Goal: Task Accomplishment & Management: Complete application form

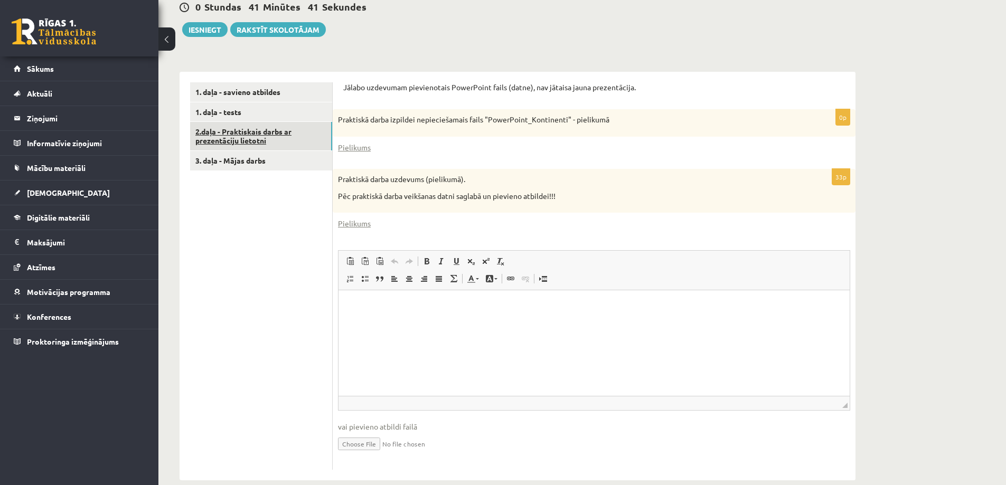
scroll to position [235, 0]
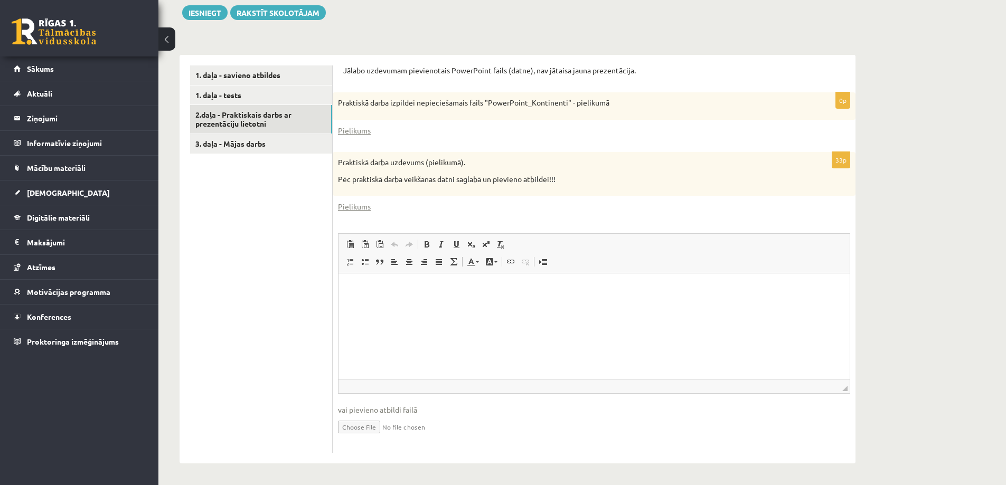
click at [417, 306] on html at bounding box center [593, 289] width 511 height 32
click at [365, 427] on input "file" at bounding box center [594, 426] width 512 height 22
type input "**********"
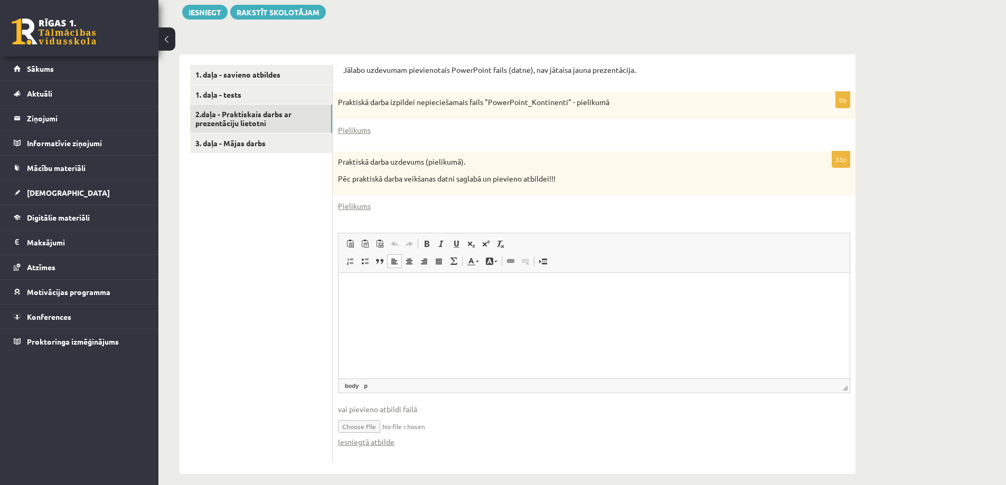
scroll to position [247, 0]
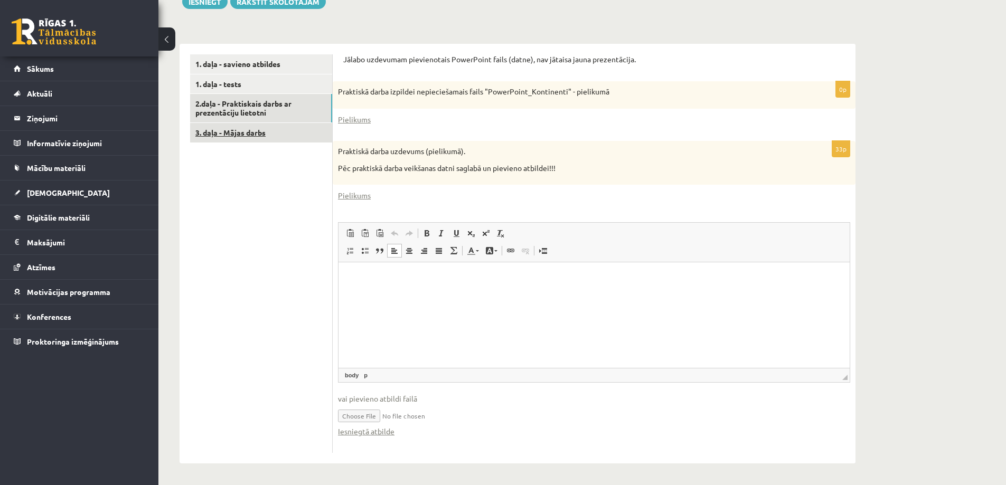
click at [259, 133] on link "3. daļa - Mājas darbs" at bounding box center [261, 133] width 142 height 20
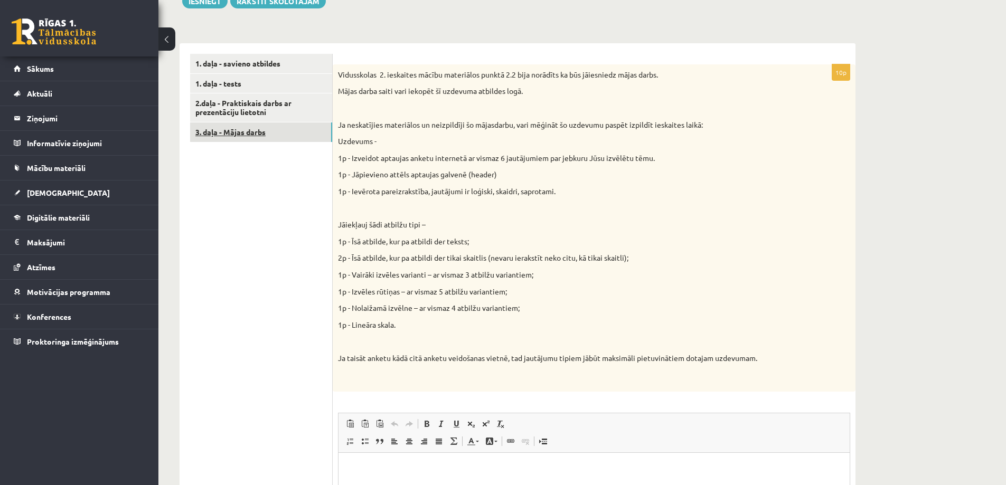
scroll to position [0, 0]
click at [258, 111] on link "2.daļa - Praktiskais darbs ar prezentāciju lietotni" at bounding box center [261, 107] width 142 height 29
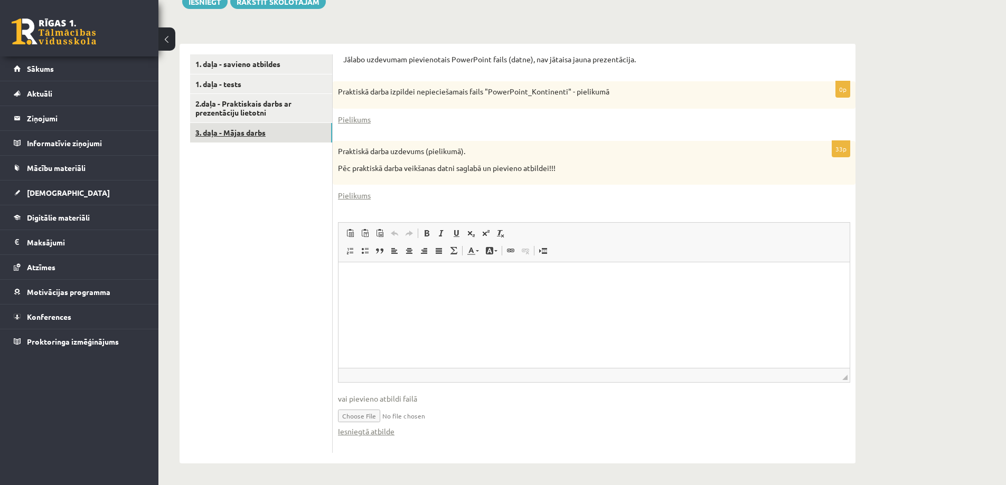
click at [245, 135] on link "3. daļa - Mājas darbs" at bounding box center [261, 133] width 142 height 20
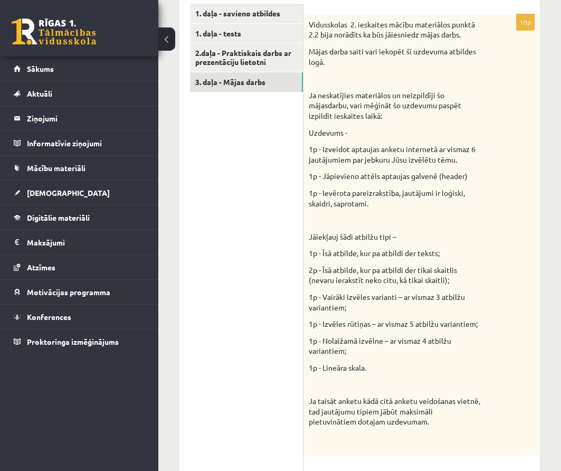
scroll to position [169, 0]
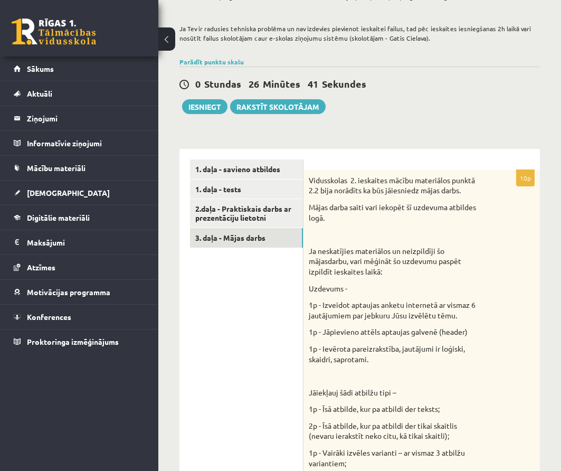
click at [258, 130] on div "Datorika JK 11.b1 klase 2. ieskaite (10.klase) , [PERSON_NAME] (11.b1 JK) Ieska…" at bounding box center [359, 377] width 403 height 1013
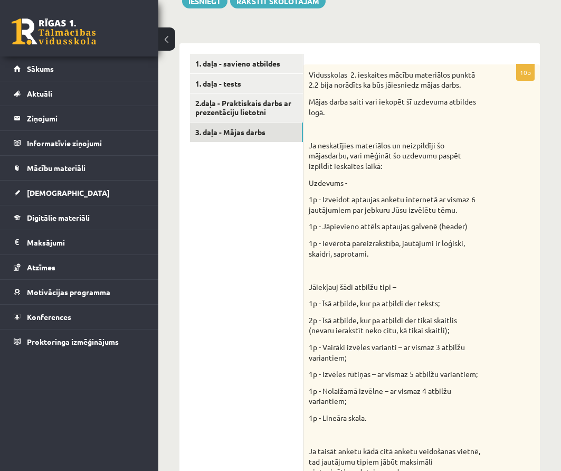
scroll to position [328, 0]
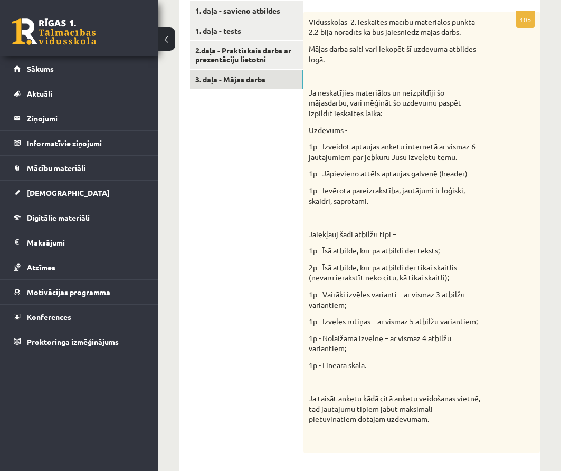
click at [277, 220] on ul "1. daļa - savieno atbildes 1. daļa - tests 2.daļa - Praktiskais darbs ar prezen…" at bounding box center [247, 347] width 114 height 693
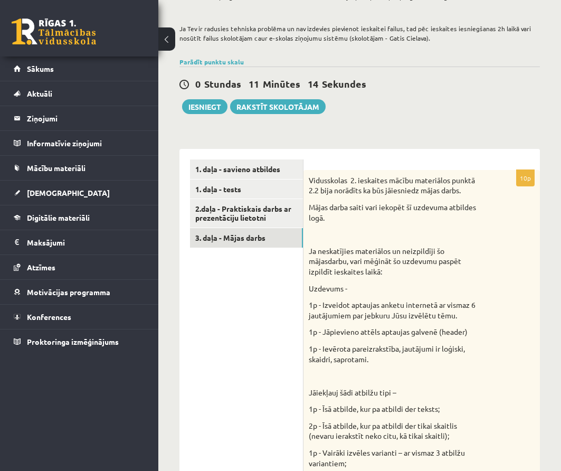
click at [320, 295] on div "Vidusskolas 2. ieskaites mācību materiālos punktā 2.2 bija norādīts ka būs jāie…" at bounding box center [422, 390] width 237 height 441
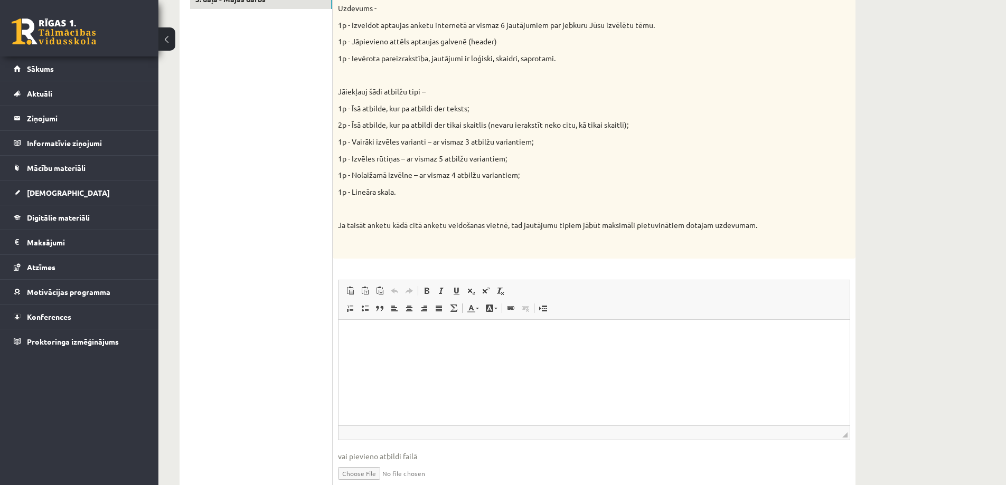
scroll to position [427, 0]
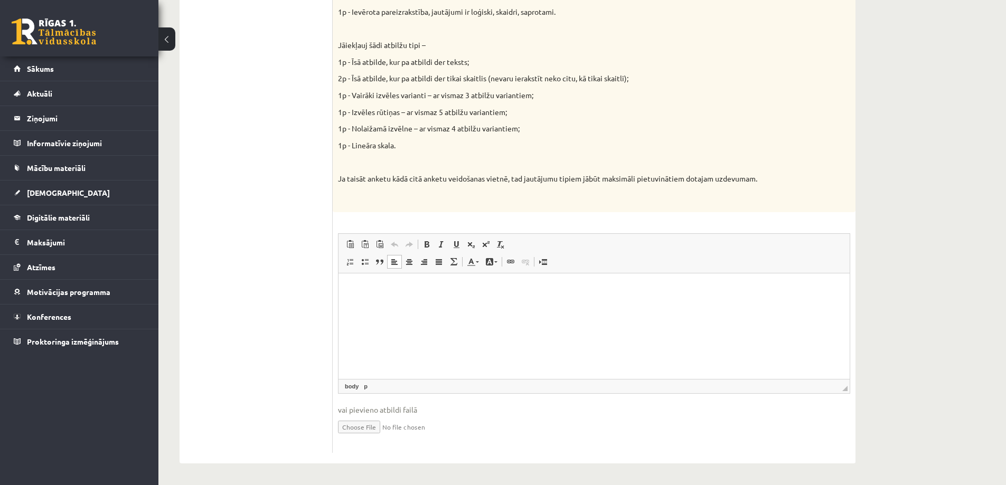
click at [419, 306] on html at bounding box center [593, 289] width 511 height 32
click at [294, 330] on ul "1. daļa - savieno atbildes 1. daļa - tests 2.daļa - Praktiskais darbs ar prezen…" at bounding box center [261, 163] width 143 height 579
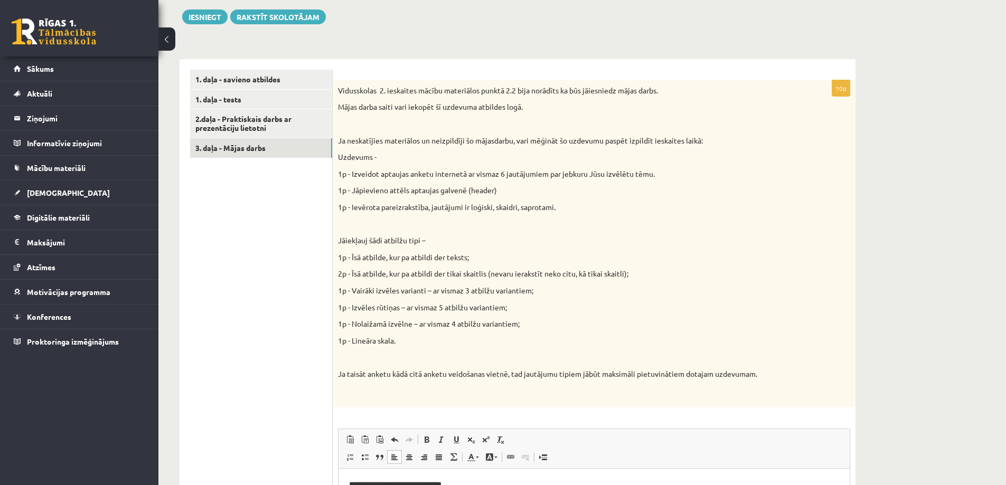
scroll to position [110, 0]
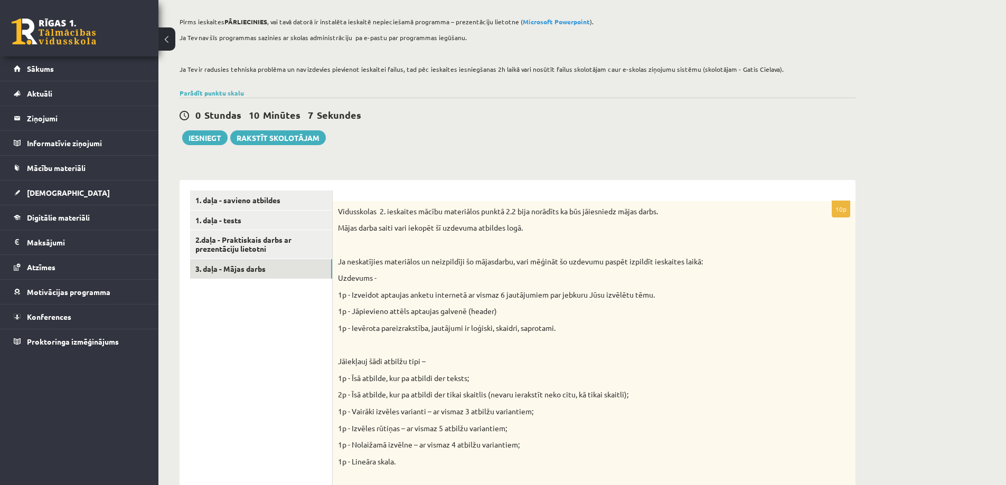
click at [294, 329] on ul "1. daļa - savieno atbildes 1. daļa - tests 2.daļa - Praktiskais darbs ar prezen…" at bounding box center [261, 480] width 143 height 579
click at [214, 136] on button "Iesniegt" at bounding box center [204, 137] width 45 height 15
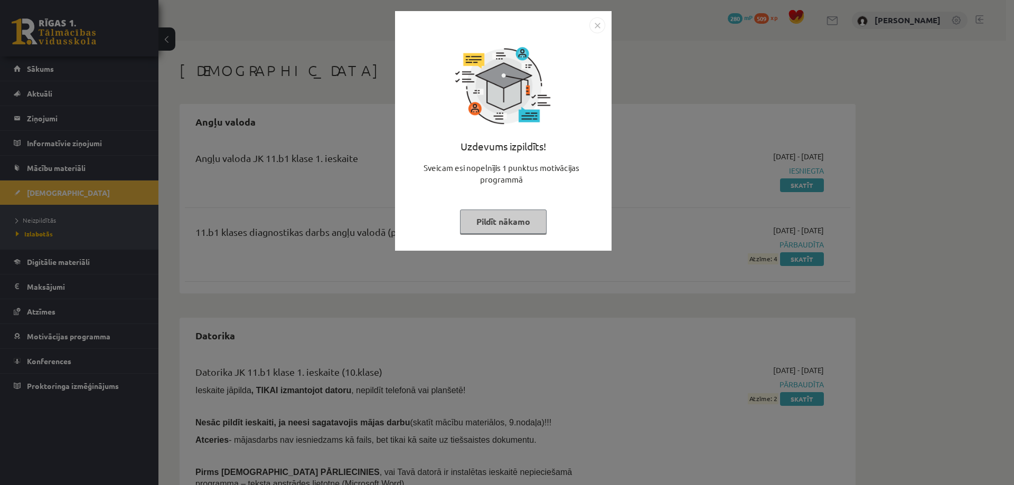
click at [599, 27] on img "Close" at bounding box center [597, 25] width 16 height 16
